Goal: Task Accomplishment & Management: Use online tool/utility

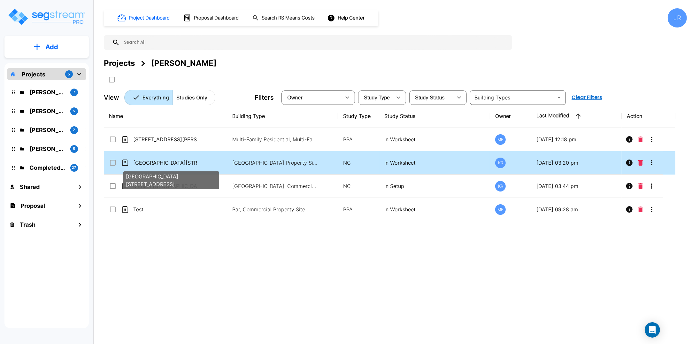
click at [179, 164] on p "[GEOGRAPHIC_DATA][STREET_ADDRESS]" at bounding box center [165, 163] width 64 height 8
checkbox input "true"
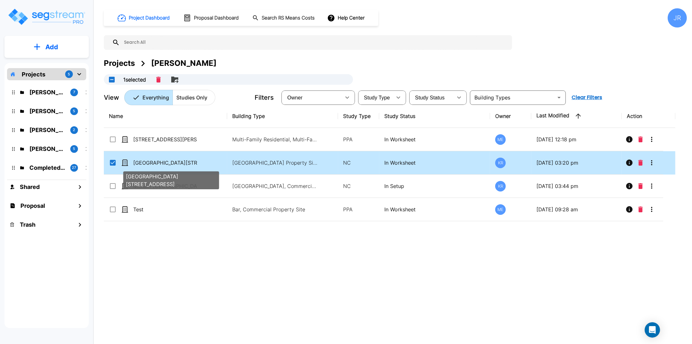
click at [179, 164] on p "[GEOGRAPHIC_DATA][STREET_ADDRESS]" at bounding box center [165, 163] width 64 height 8
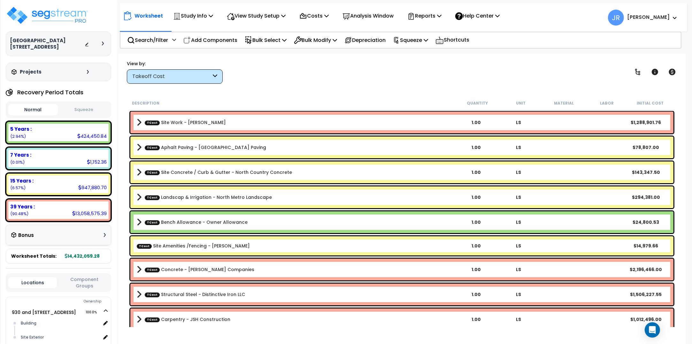
click at [190, 78] on div "Takeoff Cost" at bounding box center [171, 76] width 79 height 7
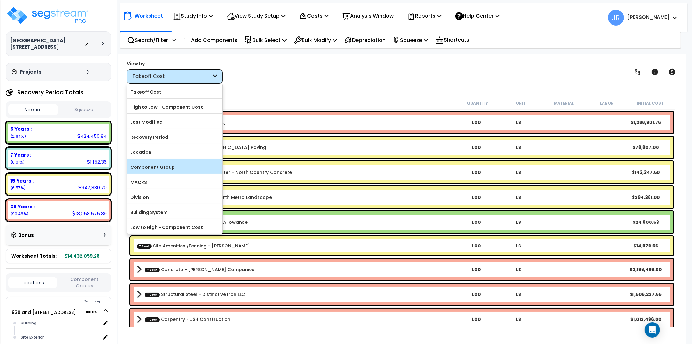
click at [166, 162] on div "Component Group" at bounding box center [174, 166] width 95 height 14
click at [165, 165] on label "Component Group" at bounding box center [174, 167] width 95 height 10
click at [0, 0] on input "Component Group" at bounding box center [0, 0] width 0 height 0
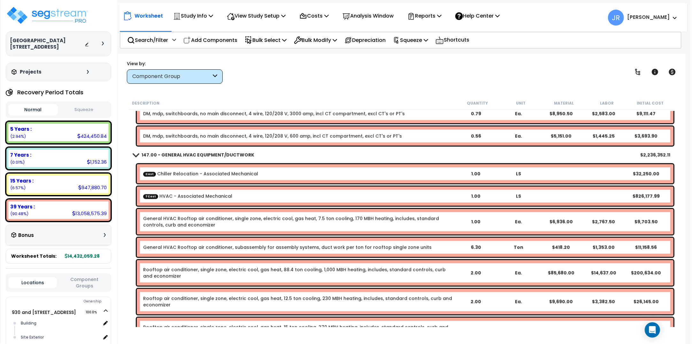
scroll to position [7151, 0]
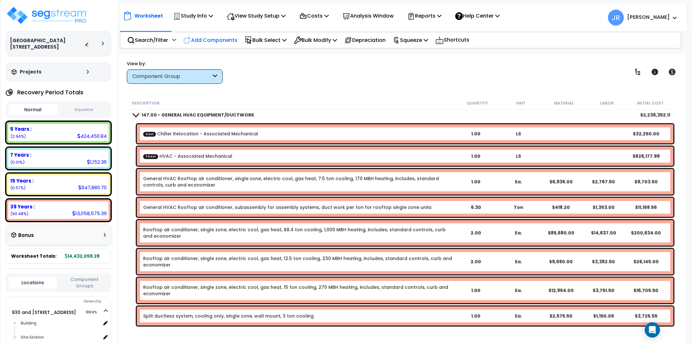
click at [209, 39] on p "Add Components" at bounding box center [210, 40] width 54 height 9
select select
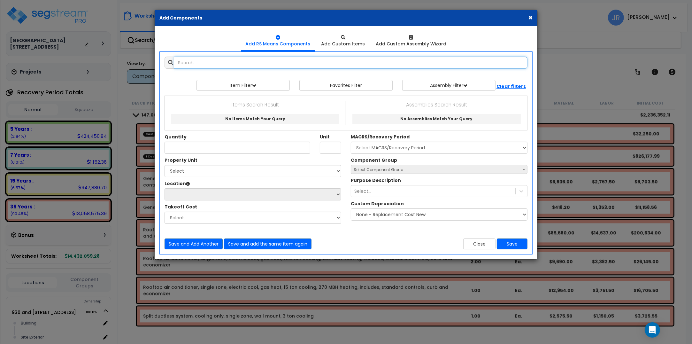
click at [232, 62] on input "text" at bounding box center [350, 63] width 353 height 12
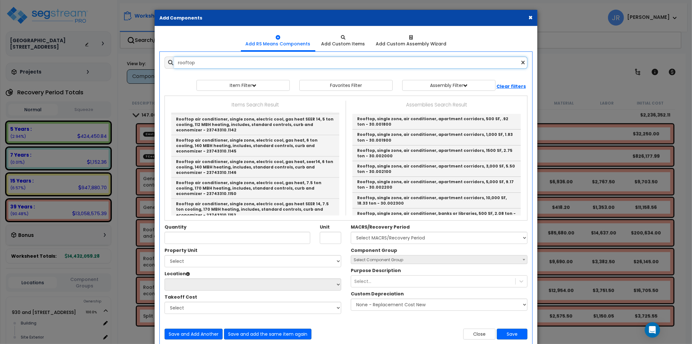
scroll to position [839, 0]
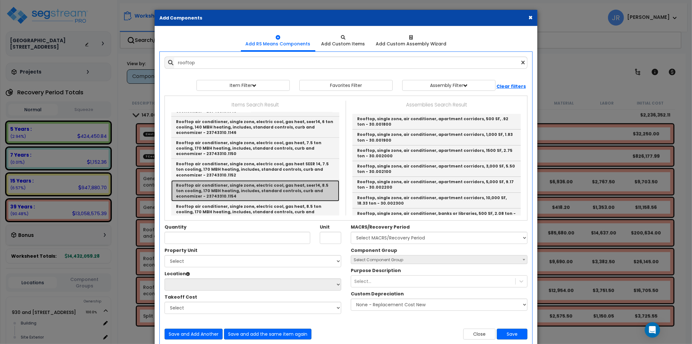
click at [249, 180] on link "Rooftop air conditioner, single zone, electric cool, gas heat, seer14, 8.5 ton …" at bounding box center [255, 190] width 168 height 21
type input "Rooftop air conditioner, single zone, electric cool, gas heat, seer14, 8.5 ton …"
type input "Ea."
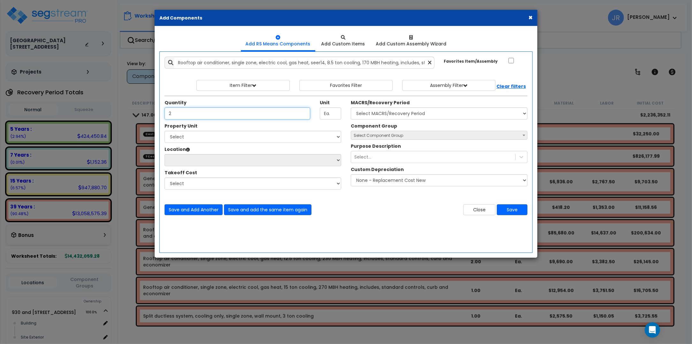
type input "2"
click at [236, 139] on select "Select 930 and 950 Wayzata Blvd 930 Wayzata Blvd 950 Wayzata Blvd Site Improvem…" at bounding box center [253, 137] width 177 height 12
select select "174261"
click at [165, 131] on select "Select 930 and 950 Wayzata Blvd 930 Wayzata Blvd 950 Wayzata Blvd Site Improvem…" at bounding box center [253, 137] width 177 height 12
click at [209, 162] on select "Select Building Building Interior Parking Garage Add Additional Location" at bounding box center [253, 160] width 177 height 12
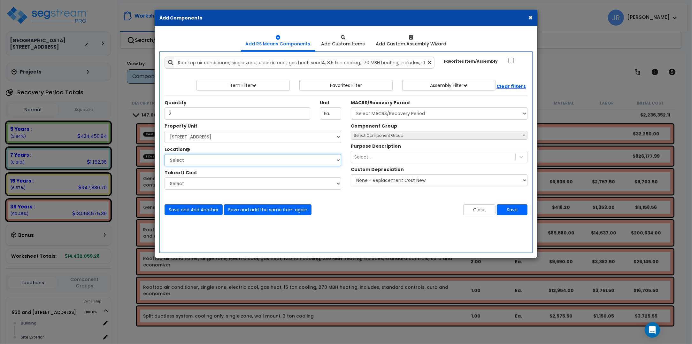
select select "6"
click at [165, 154] on select "Select Building Building Interior Parking Garage Add Additional Location" at bounding box center [253, 160] width 177 height 12
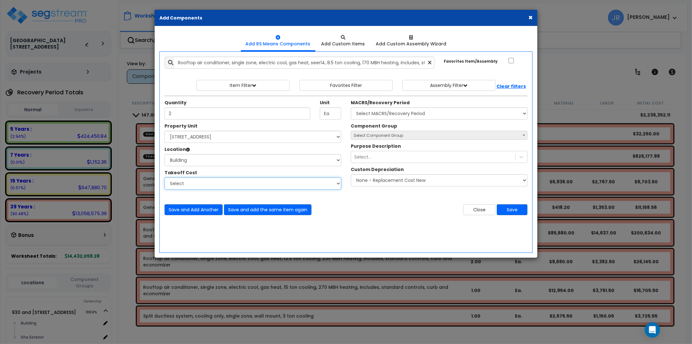
click at [186, 184] on select "Select Aphalt Paving - Pine Bend Paving Architectural Woodwork - Distinctive Ca…" at bounding box center [253, 183] width 177 height 12
click at [384, 115] on select "Select MACRS/Recovery Period 5 Years - 57.0 - Distributive Trades & Services 5 …" at bounding box center [439, 113] width 177 height 12
select select "3669"
click at [351, 108] on select "Select MACRS/Recovery Period 5 Years - 57.0 - Distributive Trades & Services 5 …" at bounding box center [439, 113] width 177 height 12
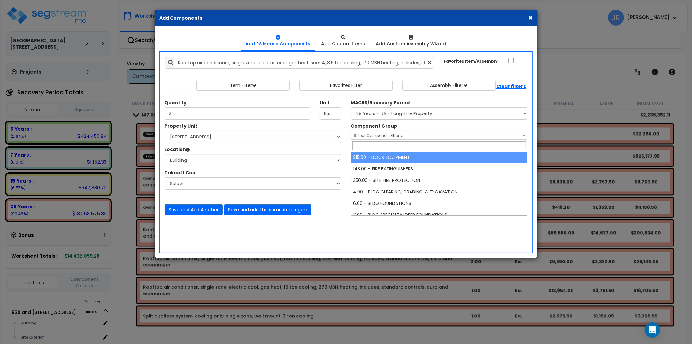
click at [377, 136] on span "Select Component Group" at bounding box center [379, 135] width 50 height 5
type input "hv"
select select "56957"
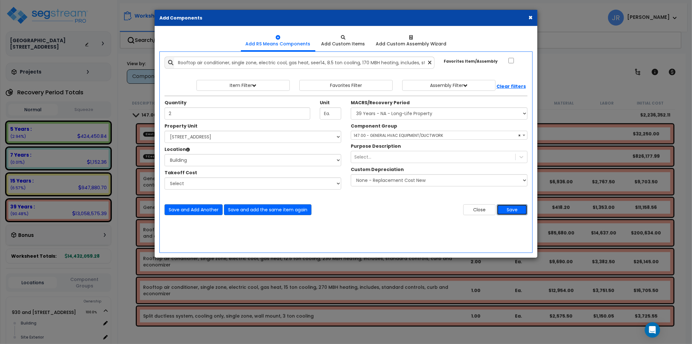
click at [513, 210] on button "Save" at bounding box center [512, 209] width 31 height 11
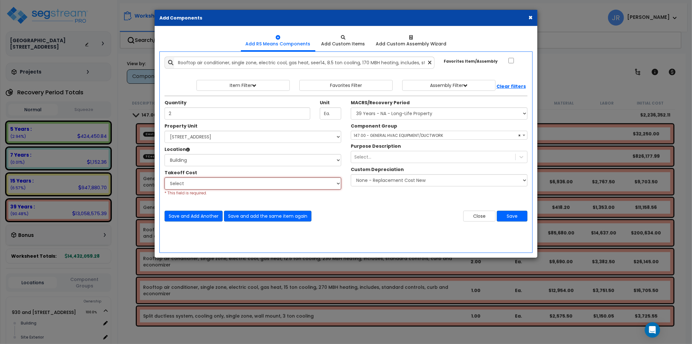
click at [326, 181] on select "Select Aphalt Paving - Pine Bend Paving Architectural Woodwork - Distinctive Ca…" at bounding box center [253, 183] width 177 height 12
select select "45778575"
click at [165, 178] on select "Select Aphalt Paving - Pine Bend Paving Architectural Woodwork - Distinctive Ca…" at bounding box center [253, 183] width 177 height 12
click at [511, 217] on button "Save" at bounding box center [512, 216] width 31 height 11
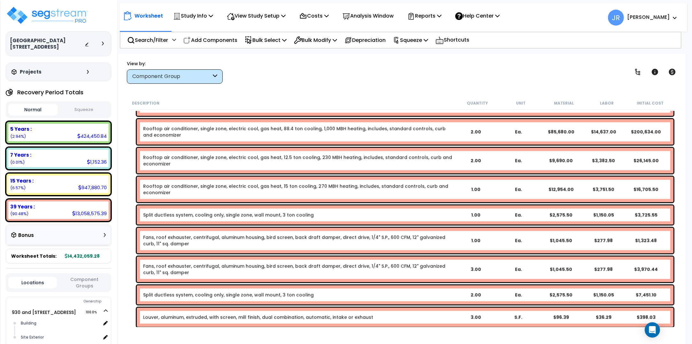
scroll to position [7231, 0]
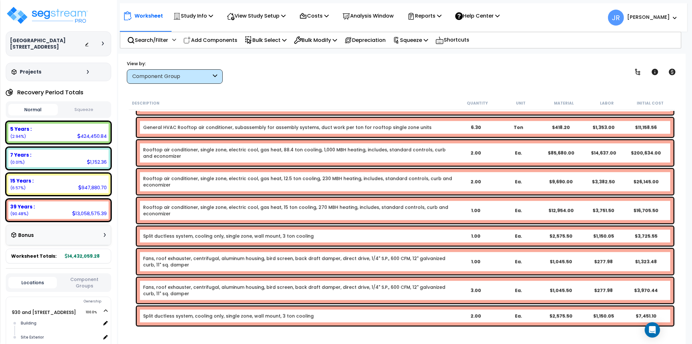
click at [294, 153] on link "Rooftop air conditioner, single zone, electric cool, gas heat, 88.4 ton cooling…" at bounding box center [298, 152] width 311 height 13
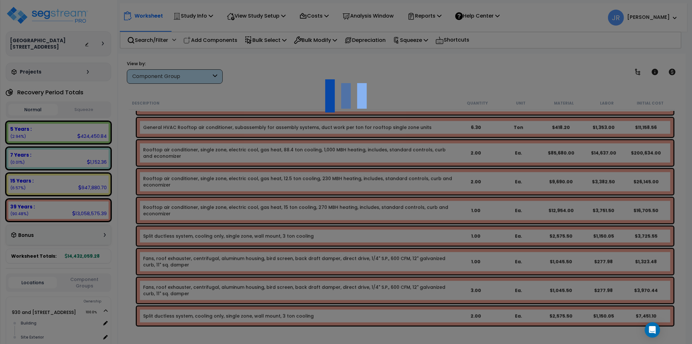
select select "45778575"
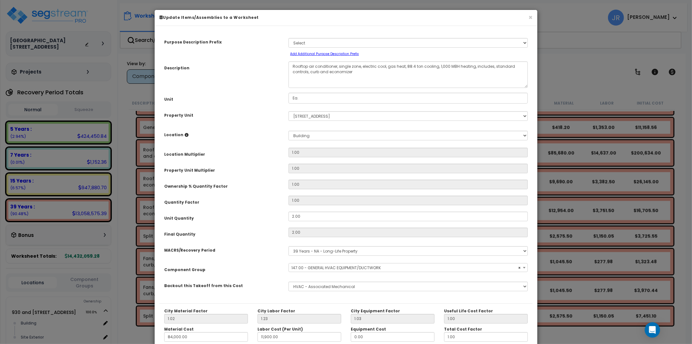
select select "56957"
click at [532, 17] on button "×" at bounding box center [531, 17] width 4 height 7
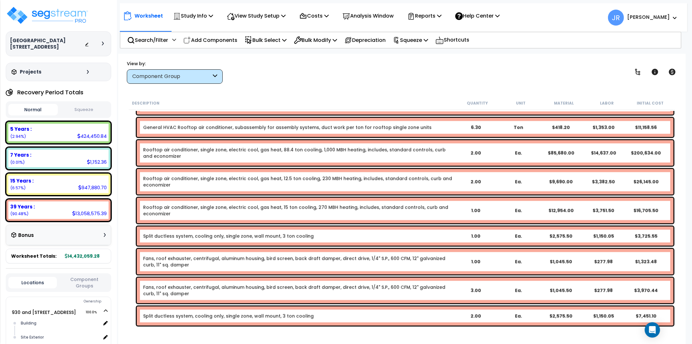
click at [293, 152] on link "Rooftop air conditioner, single zone, electric cool, gas heat, 88.4 ton cooling…" at bounding box center [298, 152] width 311 height 13
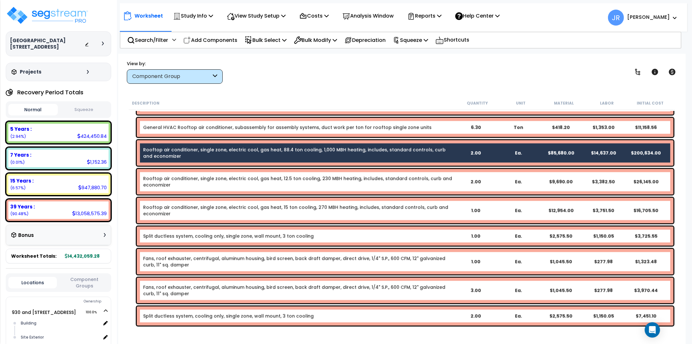
click at [358, 151] on link "Rooftop air conditioner, single zone, electric cool, gas heat, 88.4 ton cooling…" at bounding box center [298, 152] width 311 height 13
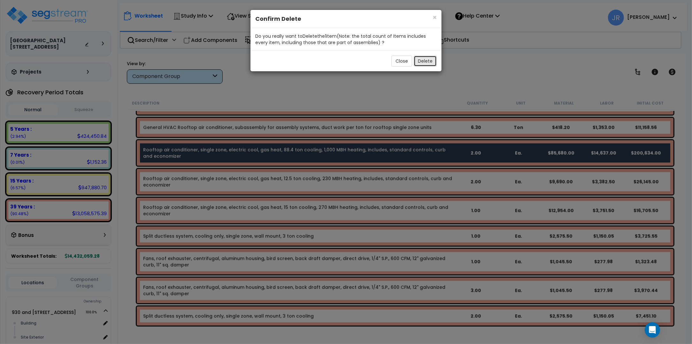
click at [425, 62] on button "Delete" at bounding box center [425, 61] width 23 height 11
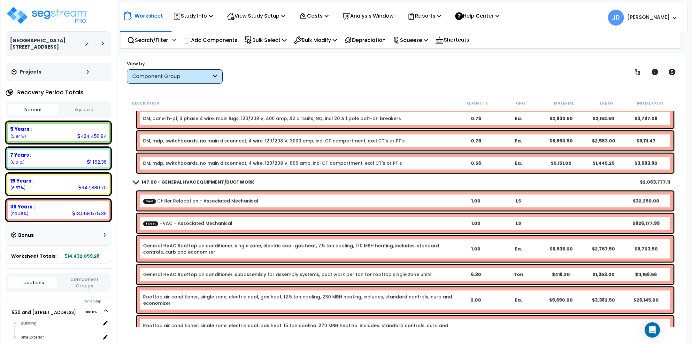
scroll to position [7071, 0]
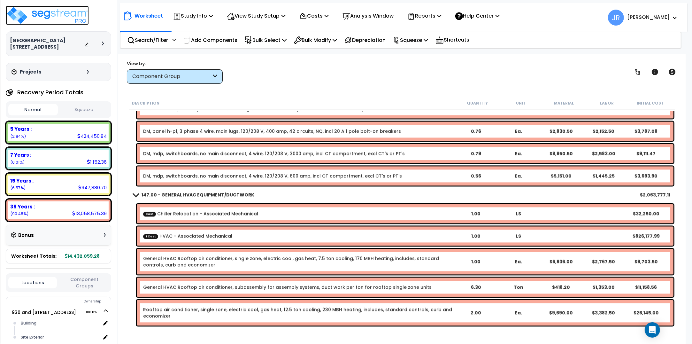
click at [51, 13] on img at bounding box center [47, 15] width 83 height 19
